Goal: Find specific page/section: Find specific page/section

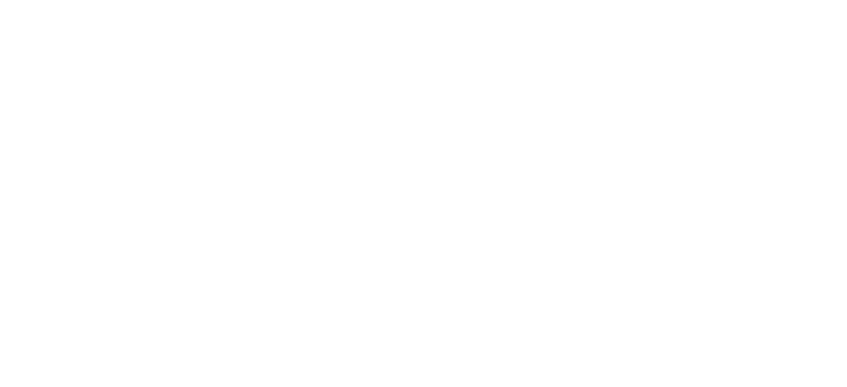
scroll to position [1357, 0]
